Goal: Task Accomplishment & Management: Complete application form

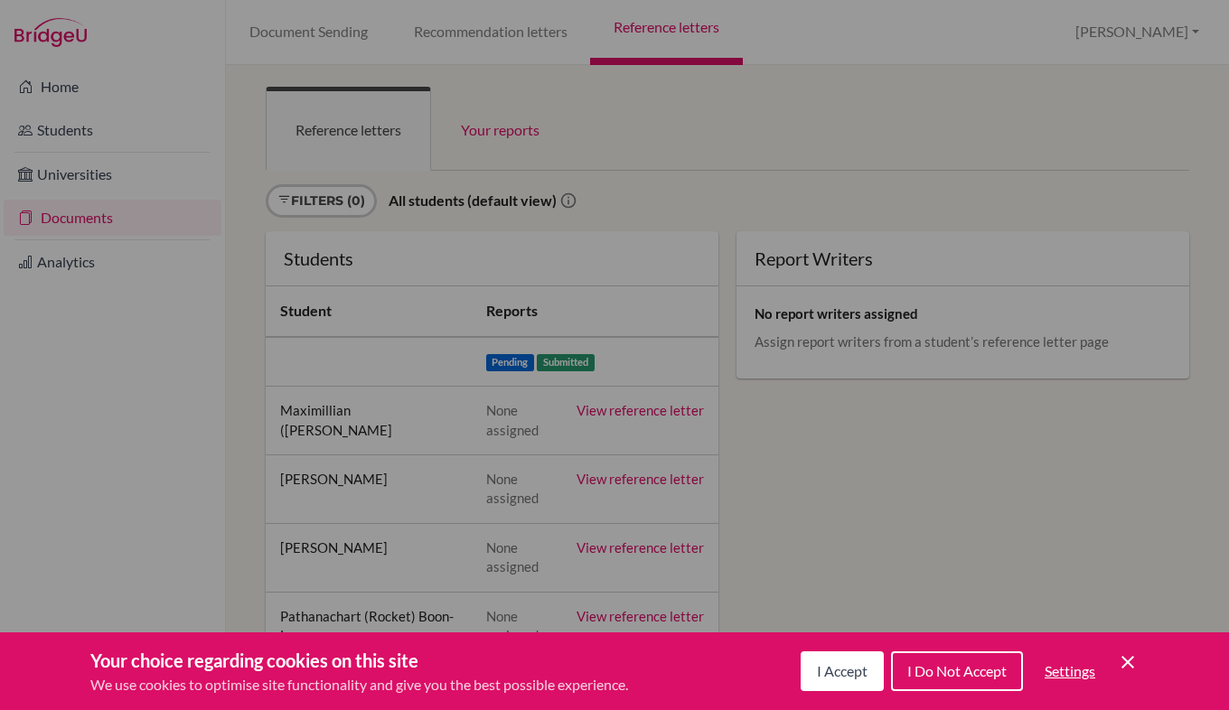
click at [842, 670] on span "I Accept" at bounding box center [842, 671] width 51 height 17
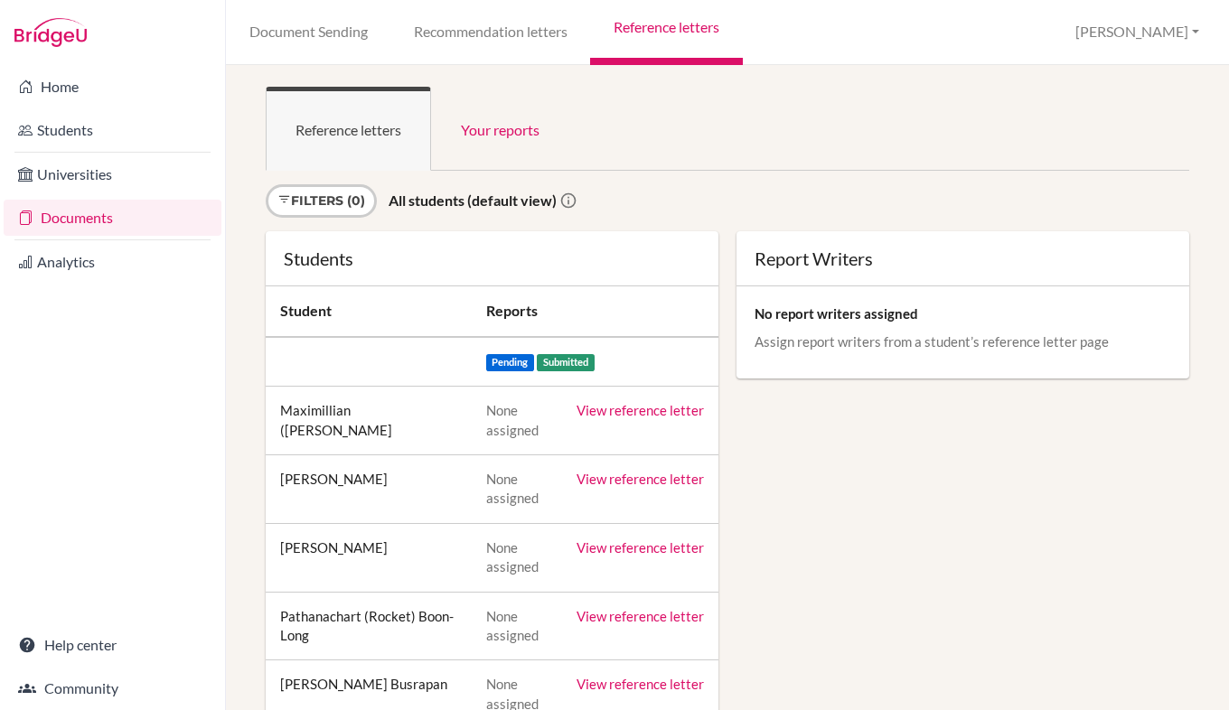
scroll to position [99, 0]
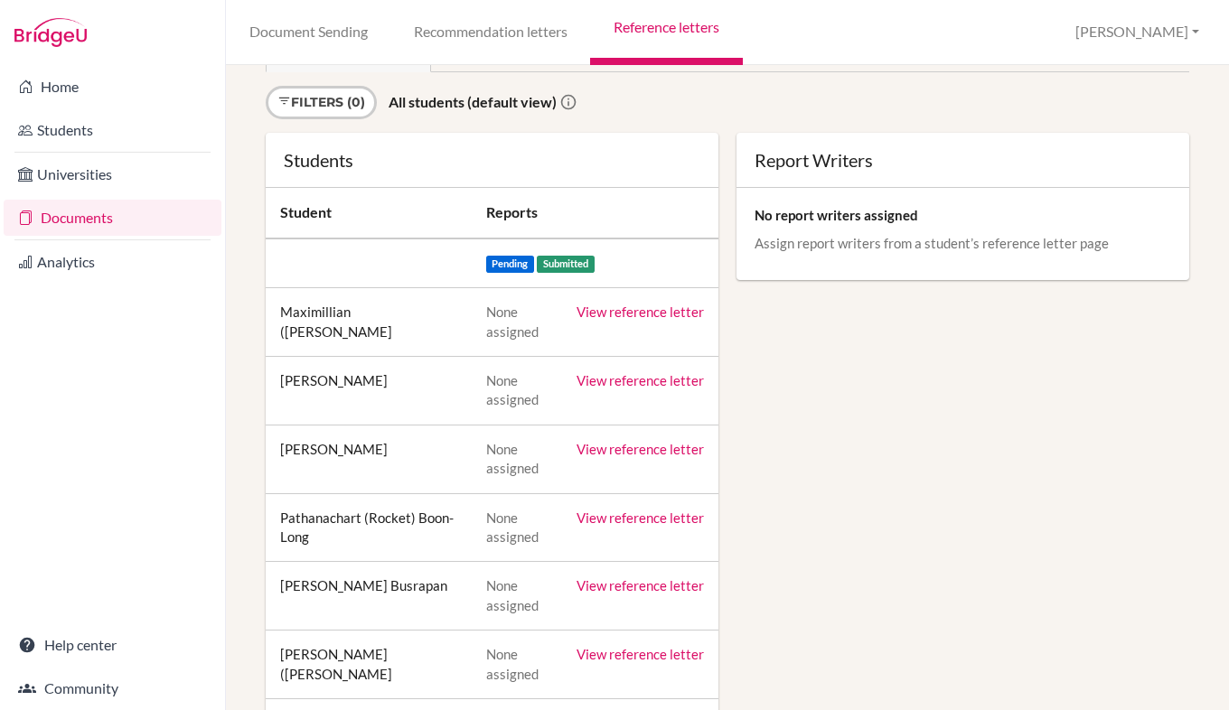
click at [649, 451] on link "View reference letter" at bounding box center [640, 449] width 127 height 16
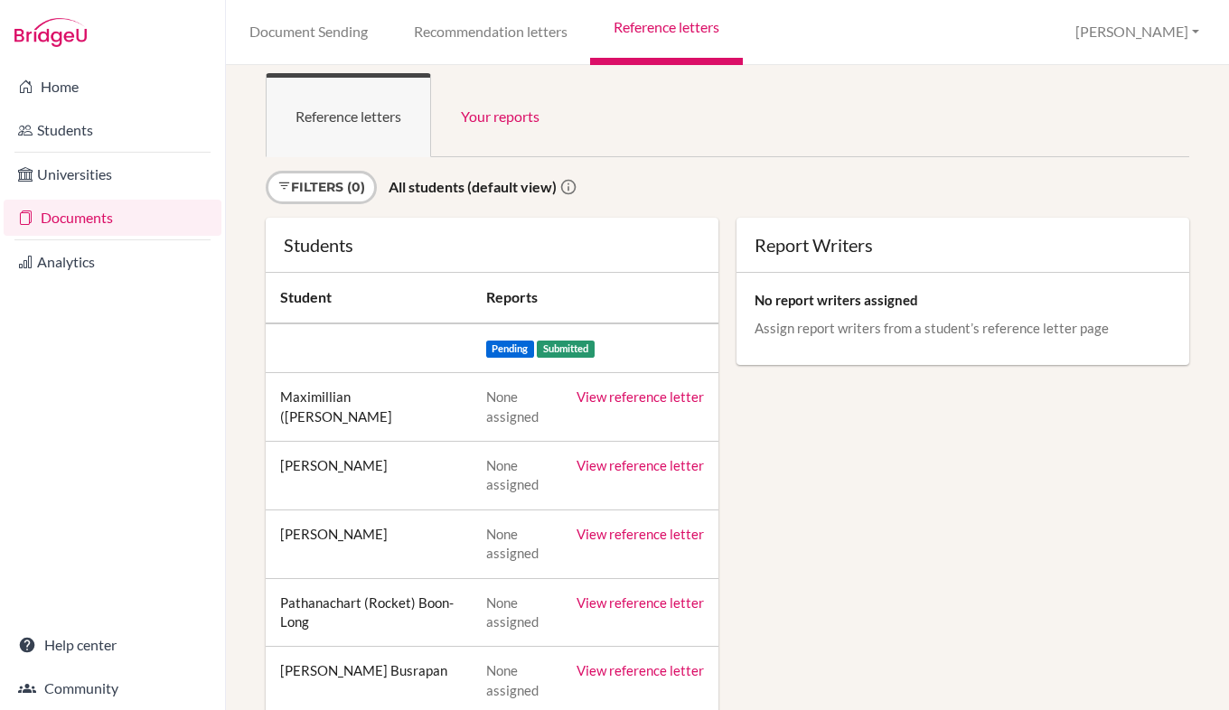
scroll to position [0, 0]
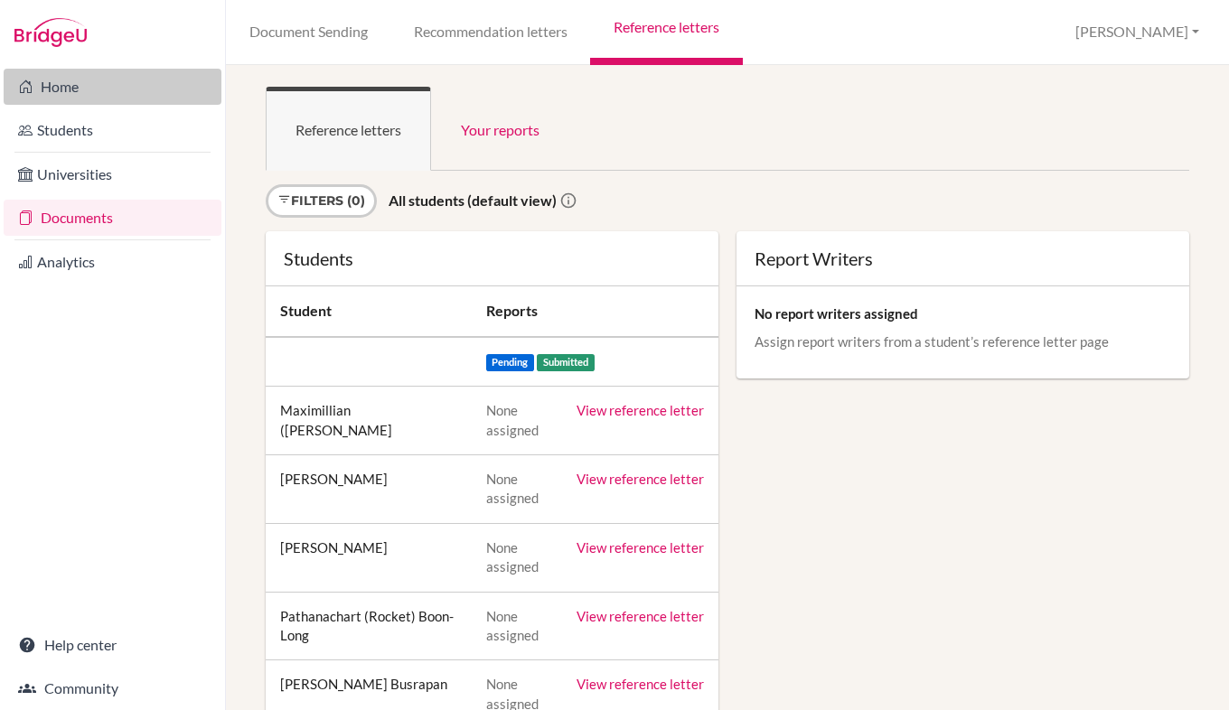
click at [46, 87] on link "Home" at bounding box center [113, 87] width 218 height 36
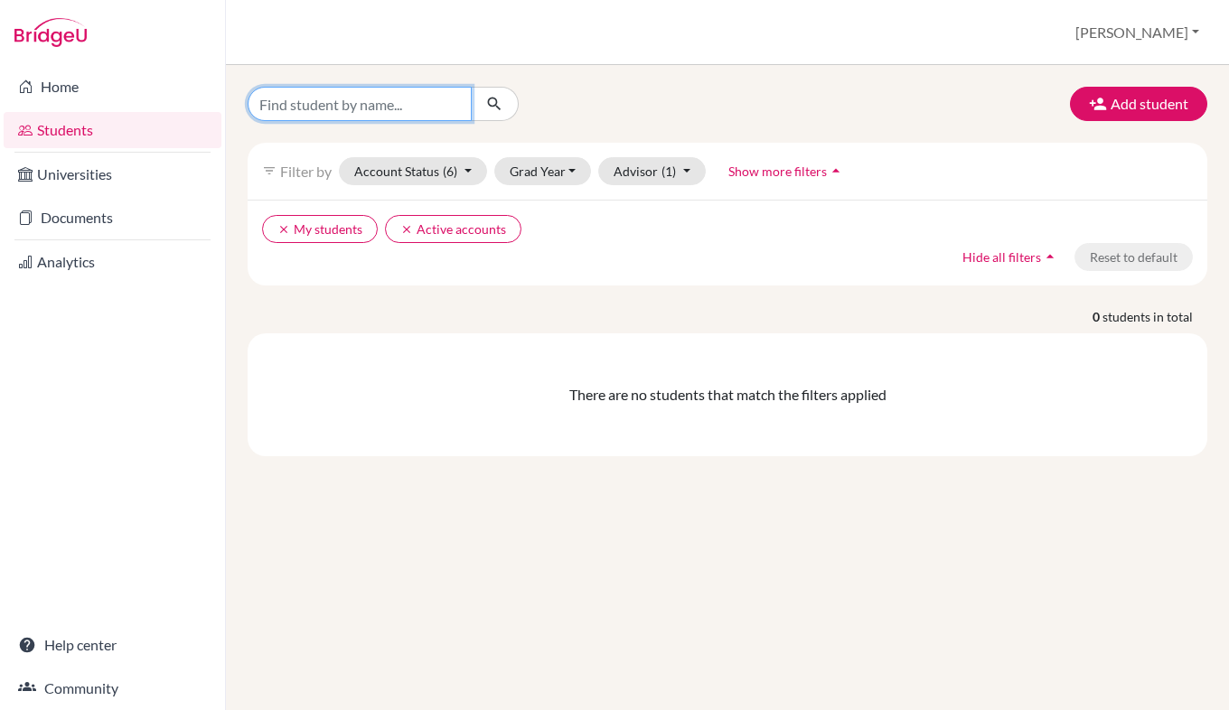
click at [432, 94] on input "Find student by name..." at bounding box center [360, 104] width 224 height 34
type input "[PERSON_NAME]"
click button "submit" at bounding box center [495, 104] width 48 height 34
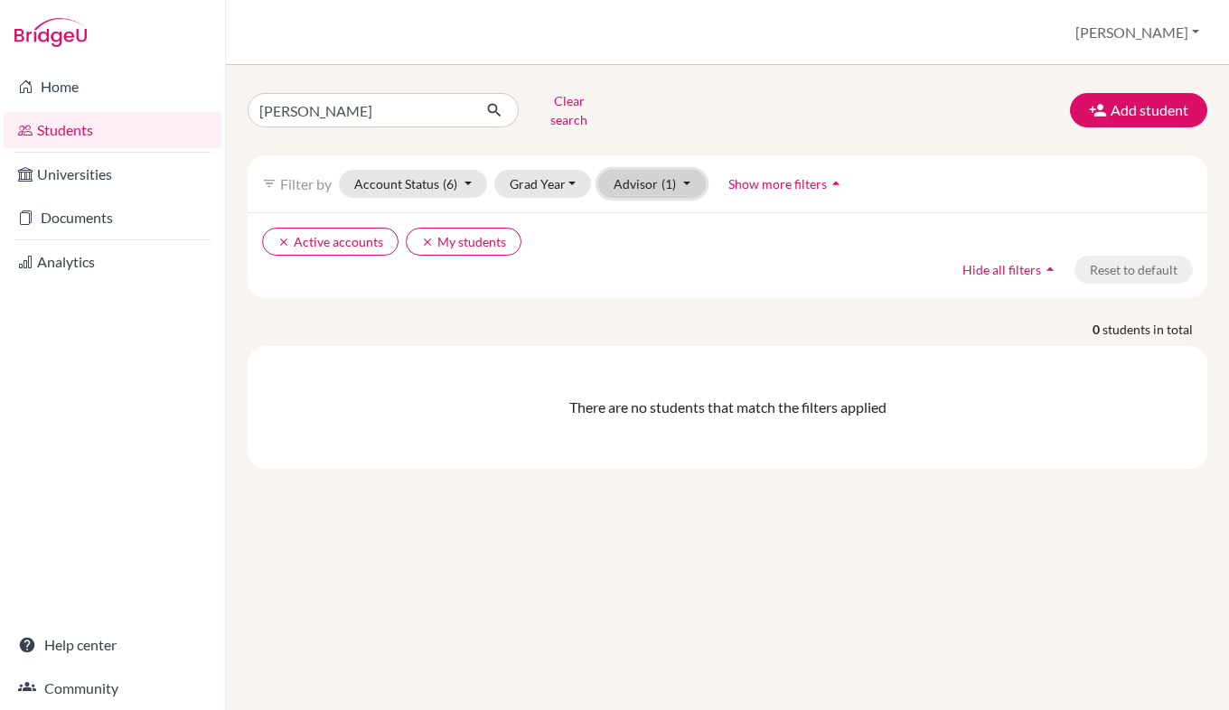
click at [680, 172] on button "Advisor (1)" at bounding box center [652, 184] width 108 height 28
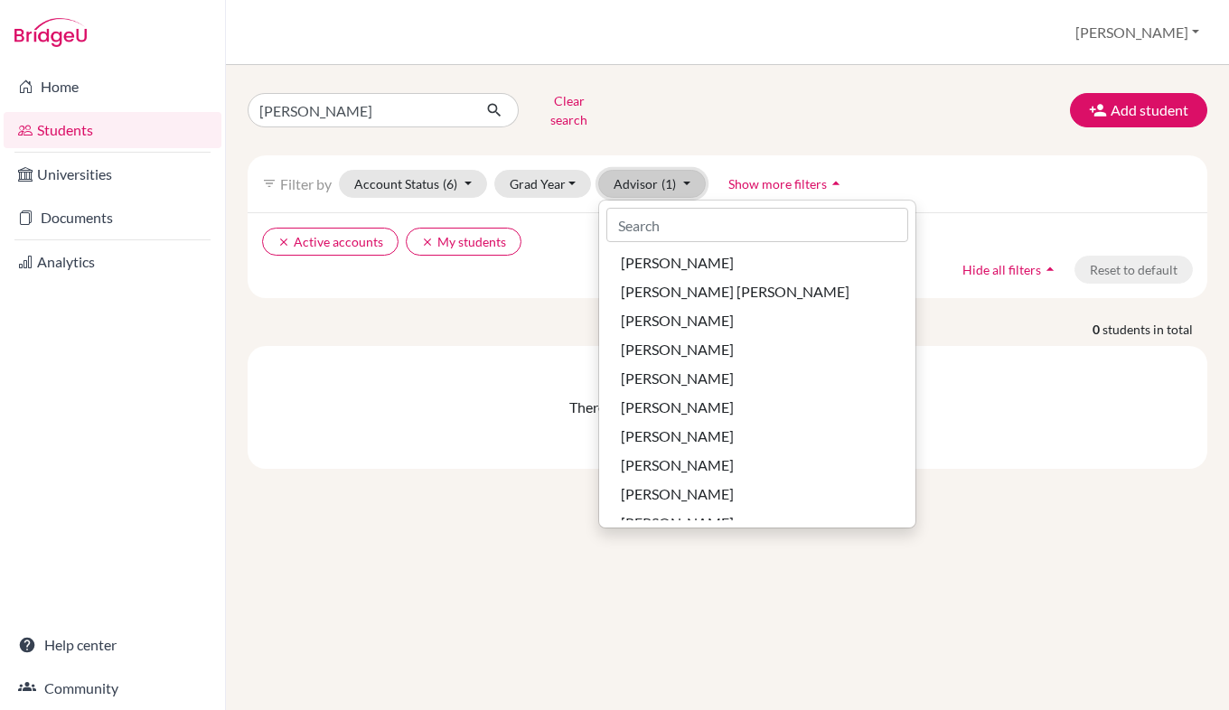
scroll to position [4083, 0]
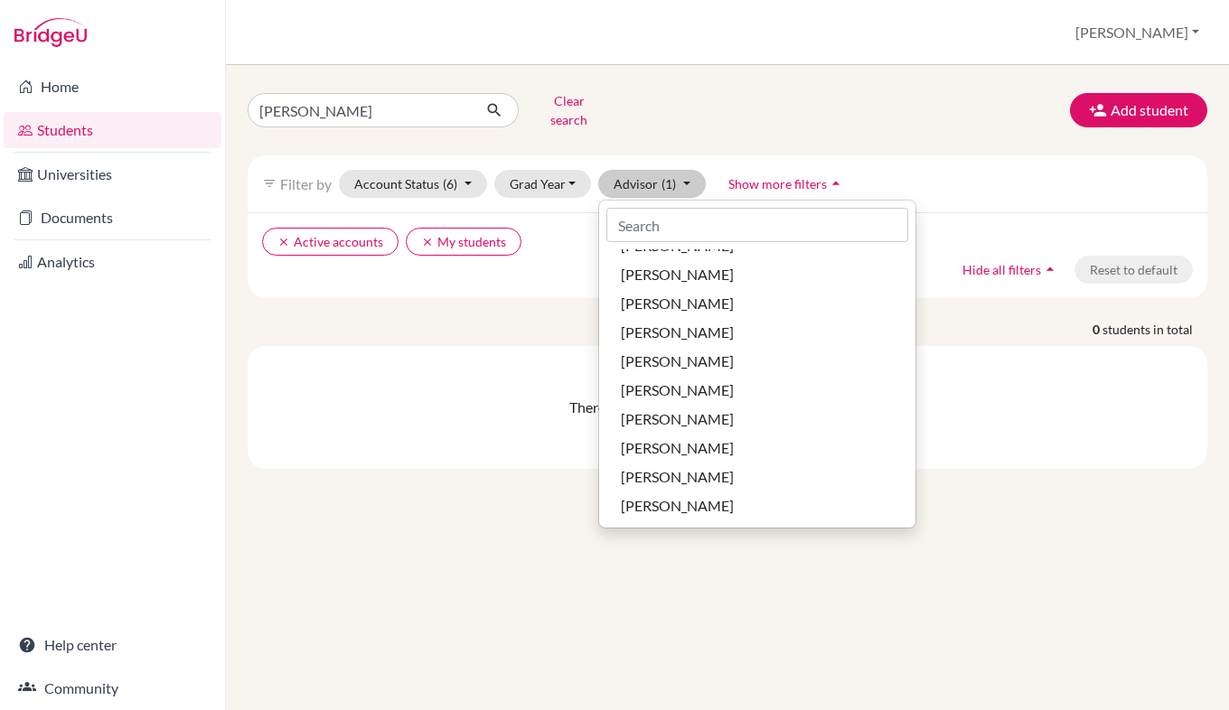
click at [939, 451] on div "There are no students that match the filters applied" at bounding box center [728, 407] width 960 height 123
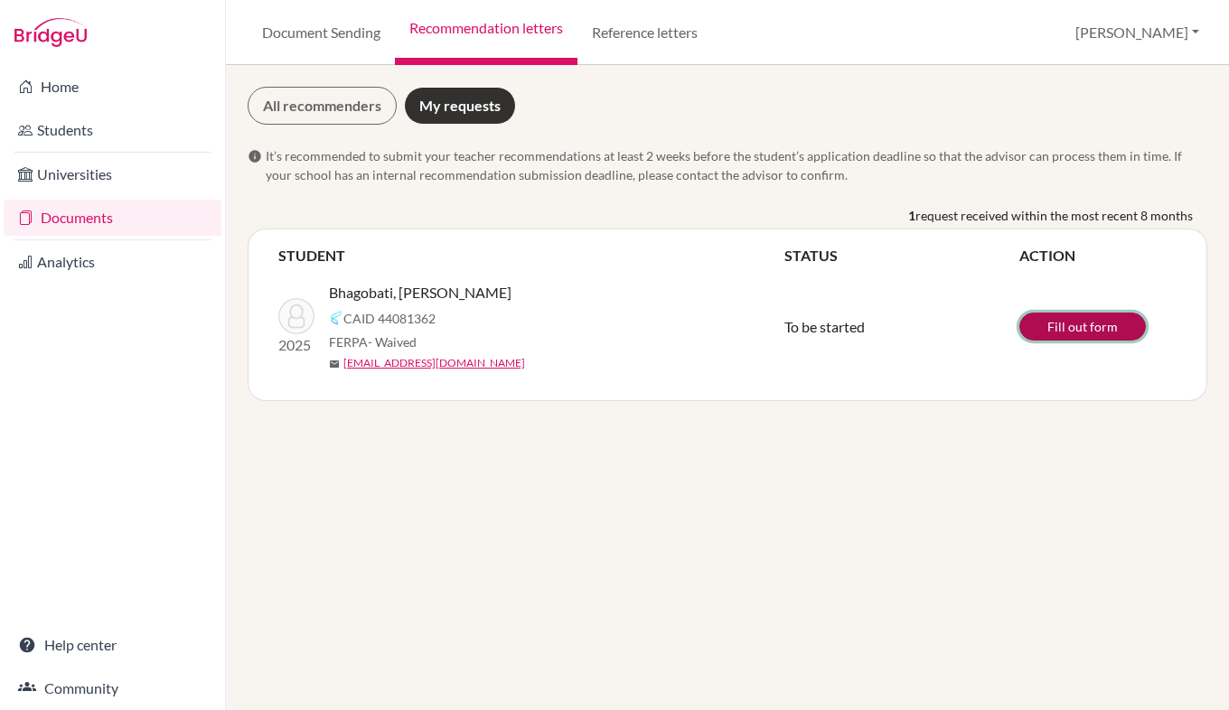
click at [1086, 329] on link "Fill out form" at bounding box center [1083, 327] width 127 height 28
